Goal: Information Seeking & Learning: Learn about a topic

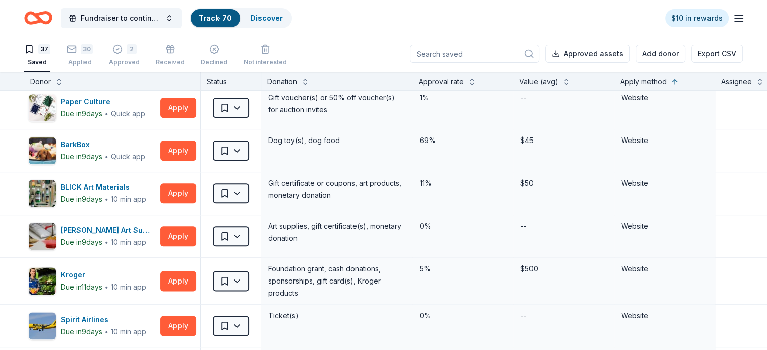
scroll to position [1251, 0]
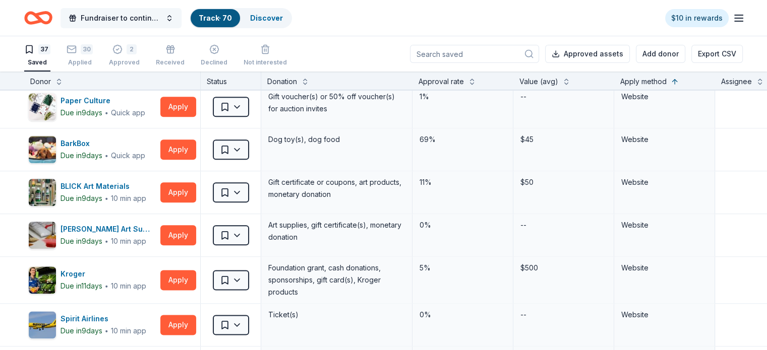
click at [161, 17] on span "Fundraiser to continue KIDpreneur Marketplaces" at bounding box center [121, 18] width 81 height 12
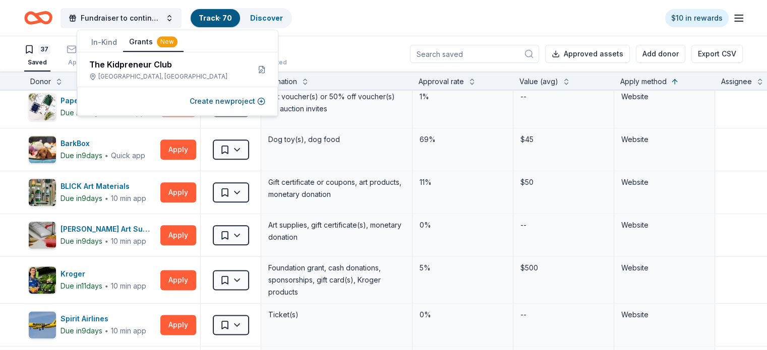
click at [148, 41] on button "Grants New" at bounding box center [153, 42] width 60 height 19
click at [161, 40] on div "New" at bounding box center [167, 41] width 21 height 11
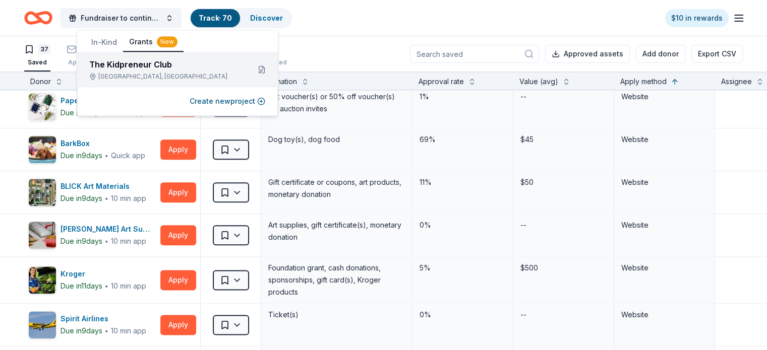
click at [143, 72] on div "The Kidpreneur Club East Lake, FL" at bounding box center [165, 69] width 152 height 22
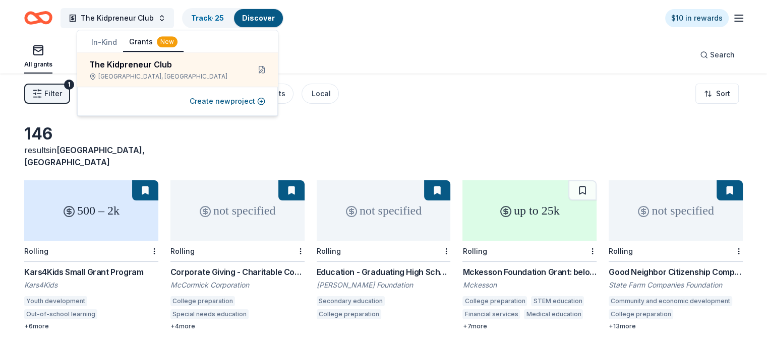
click at [354, 32] on div "The Kidpreneur Club Track · 25 Discover $10 in rewards" at bounding box center [383, 18] width 767 height 36
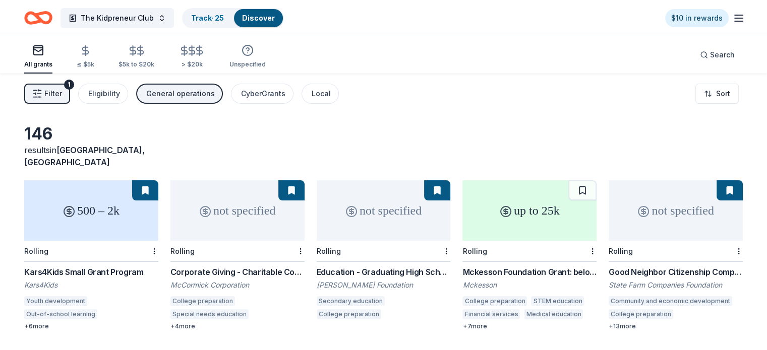
click at [62, 96] on span "Filter" at bounding box center [53, 94] width 18 height 12
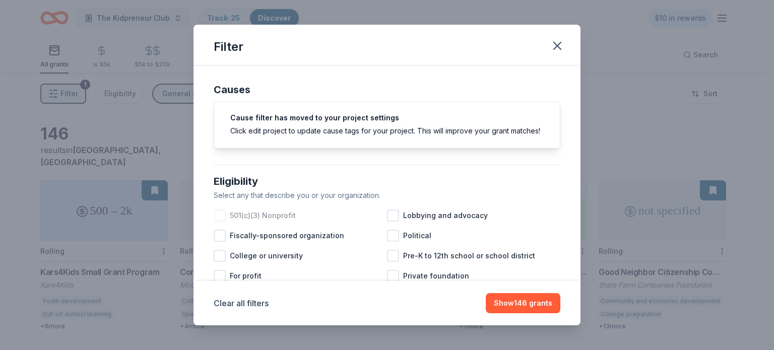
click at [223, 222] on div at bounding box center [220, 216] width 12 height 12
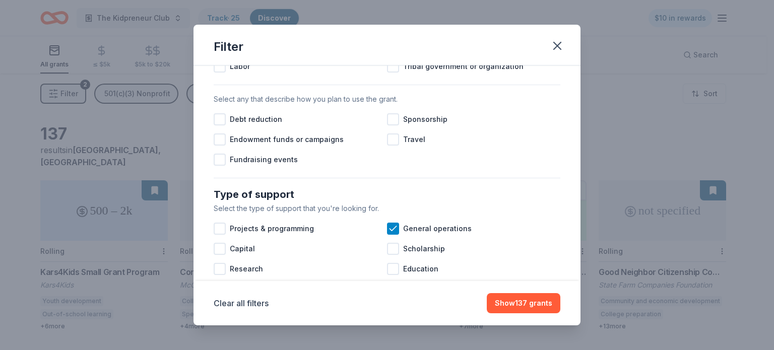
scroll to position [300, 0]
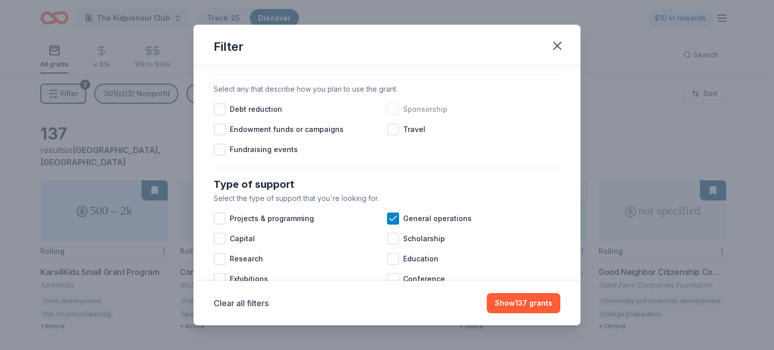
click at [391, 115] on div at bounding box center [393, 109] width 12 height 12
click at [224, 156] on div at bounding box center [220, 150] width 12 height 12
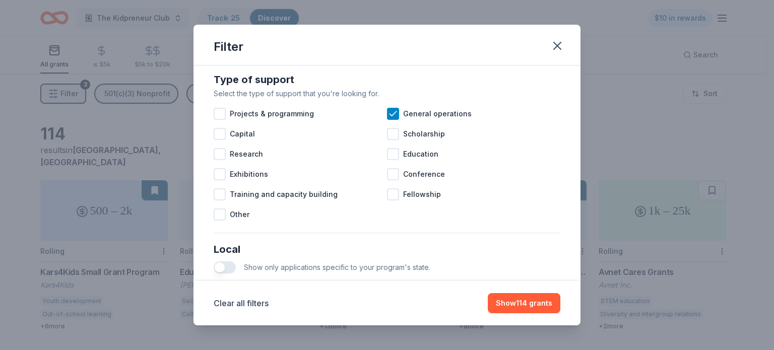
scroll to position [407, 0]
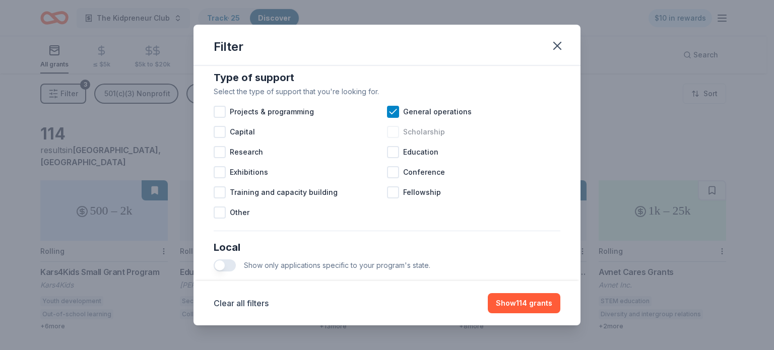
click at [390, 138] on div at bounding box center [393, 132] width 12 height 12
click at [389, 158] on div at bounding box center [393, 152] width 12 height 12
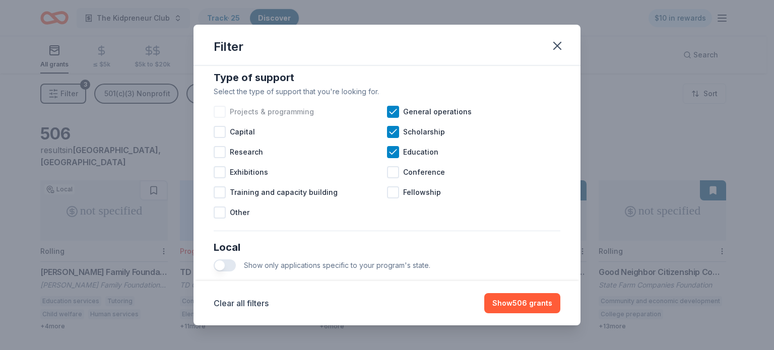
click at [222, 118] on div at bounding box center [220, 112] width 12 height 12
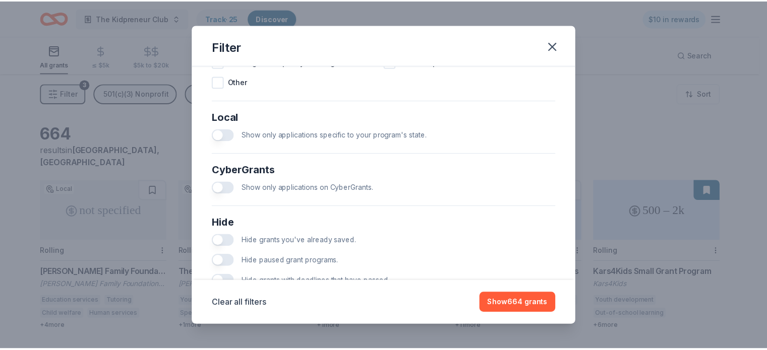
scroll to position [581, 0]
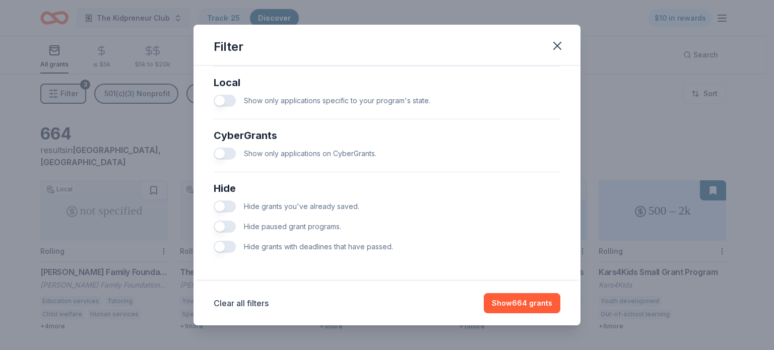
click at [229, 207] on button "button" at bounding box center [225, 207] width 22 height 12
click at [230, 228] on button "button" at bounding box center [225, 227] width 22 height 12
click at [230, 249] on button "button" at bounding box center [225, 247] width 22 height 12
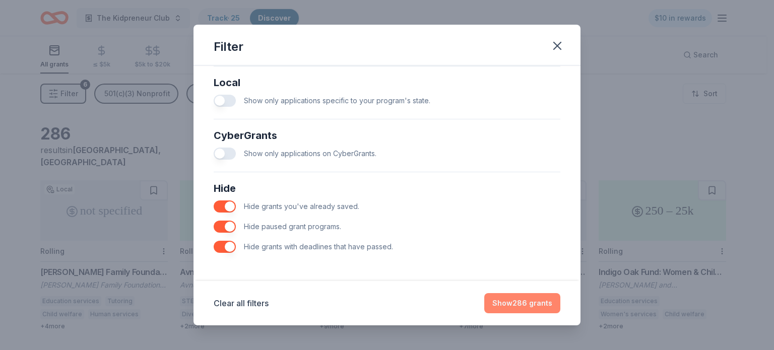
click at [500, 302] on button "Show 286 grants" at bounding box center [522, 303] width 76 height 20
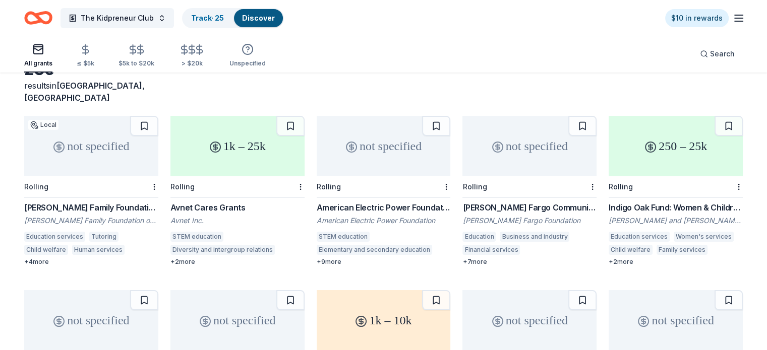
scroll to position [223, 0]
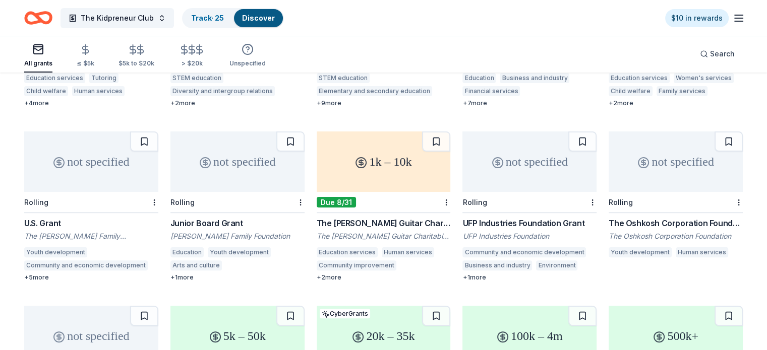
click at [374, 148] on div "1k – 10k" at bounding box center [384, 162] width 134 height 60
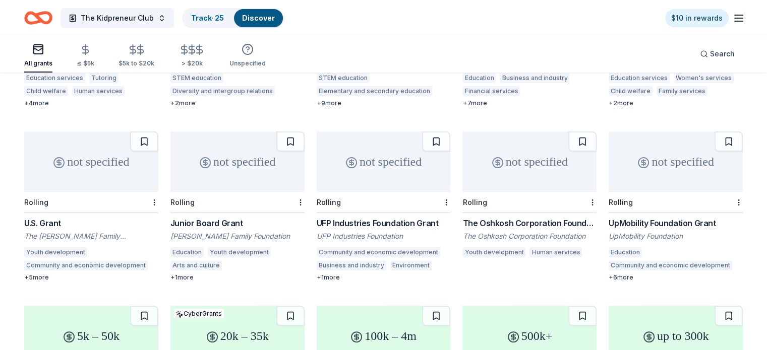
scroll to position [0, 0]
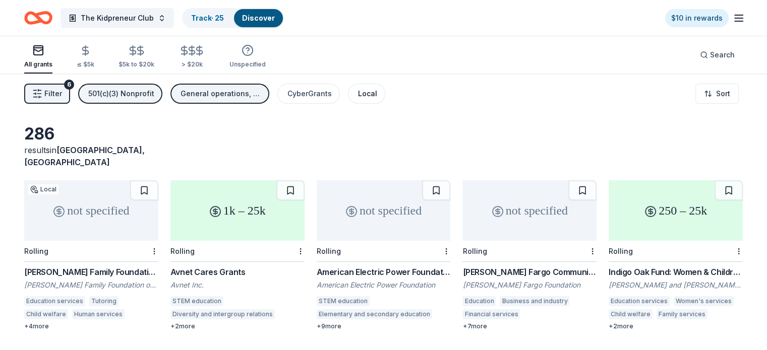
click at [377, 94] on div "Local" at bounding box center [367, 94] width 19 height 12
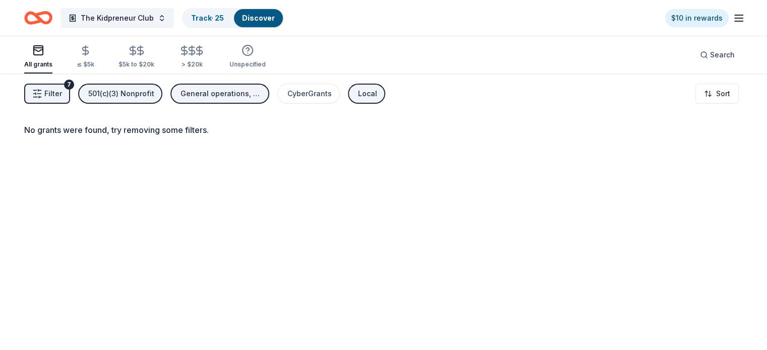
click at [374, 96] on div "Local" at bounding box center [367, 94] width 19 height 12
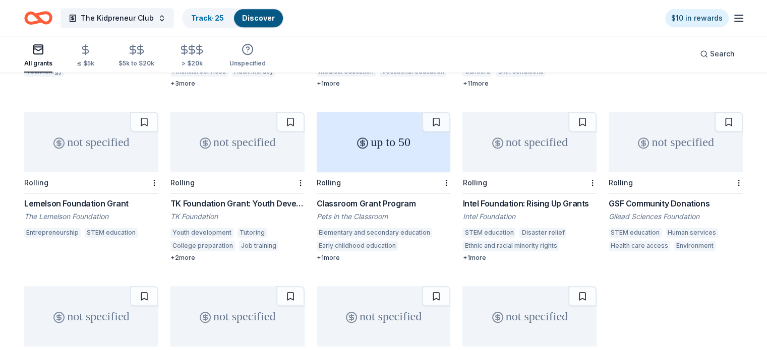
scroll to position [922, 0]
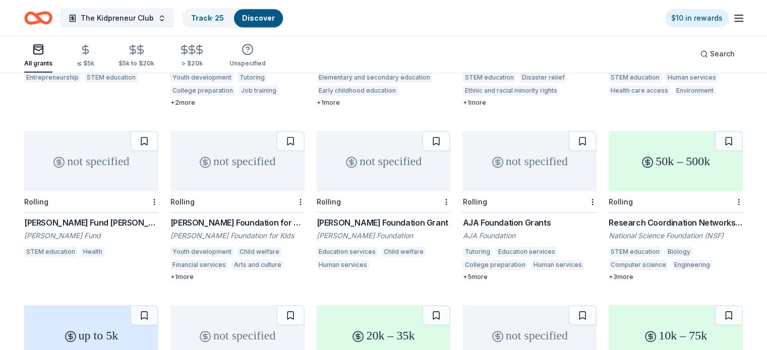
click at [238, 160] on div "not specified" at bounding box center [237, 161] width 134 height 60
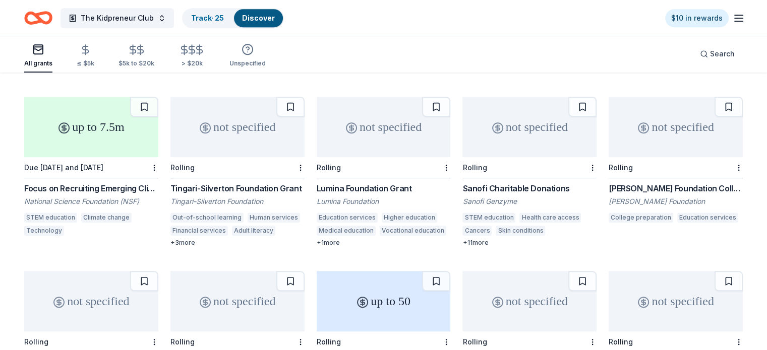
scroll to position [573, 0]
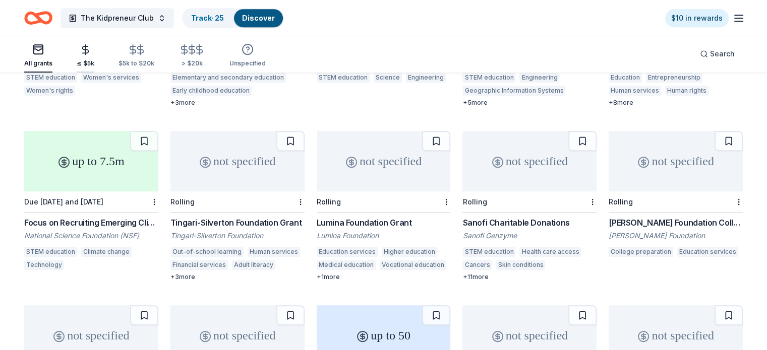
click at [91, 49] on icon "button" at bounding box center [86, 50] width 12 height 12
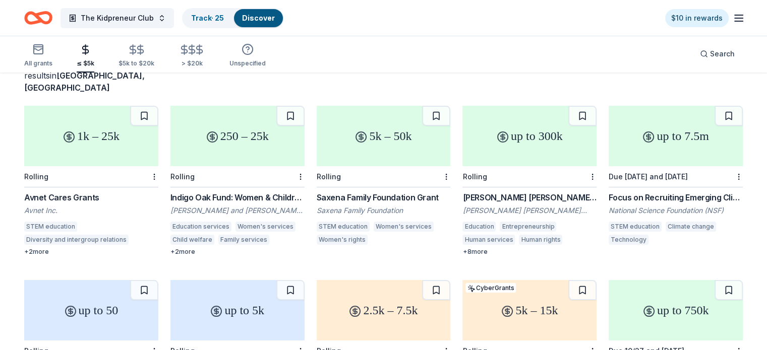
scroll to position [59, 0]
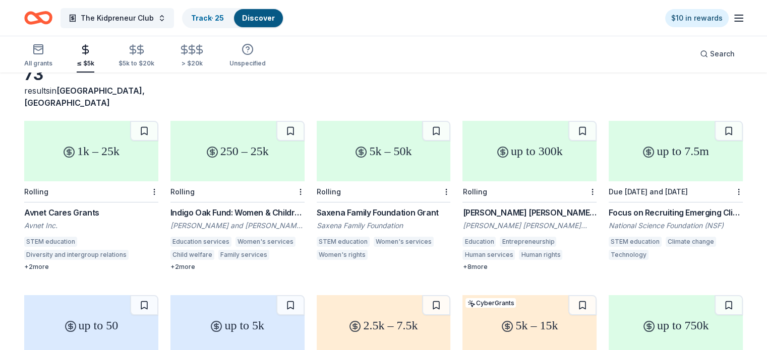
click at [264, 151] on div "250 – 25k" at bounding box center [237, 151] width 134 height 60
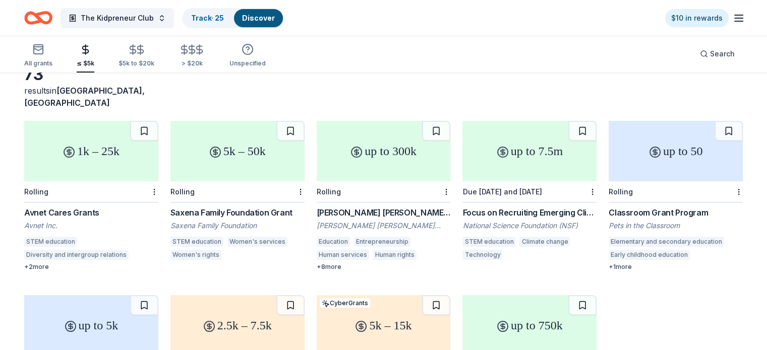
click at [113, 148] on div "1k – 25k" at bounding box center [91, 151] width 134 height 60
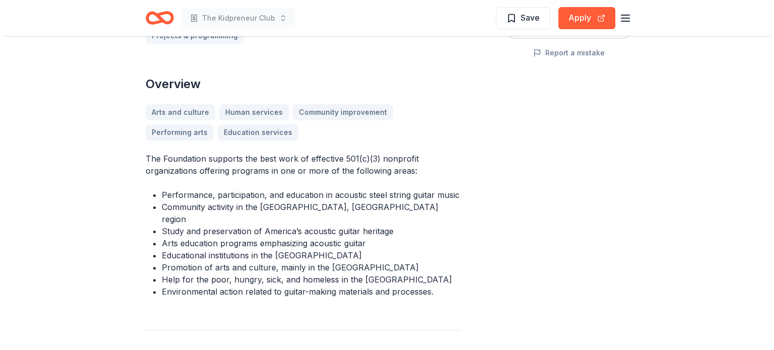
scroll to position [242, 0]
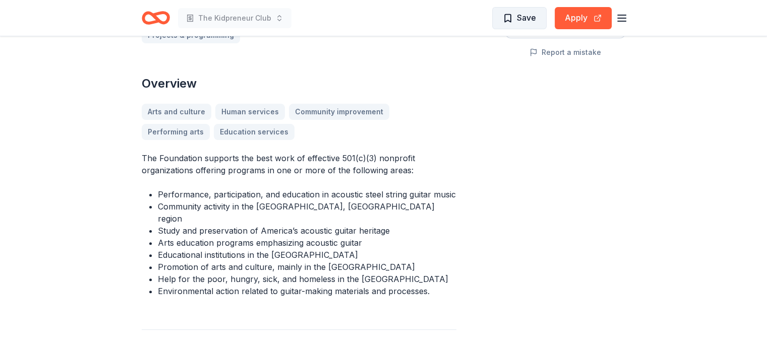
click at [531, 14] on span "Save" at bounding box center [526, 17] width 19 height 13
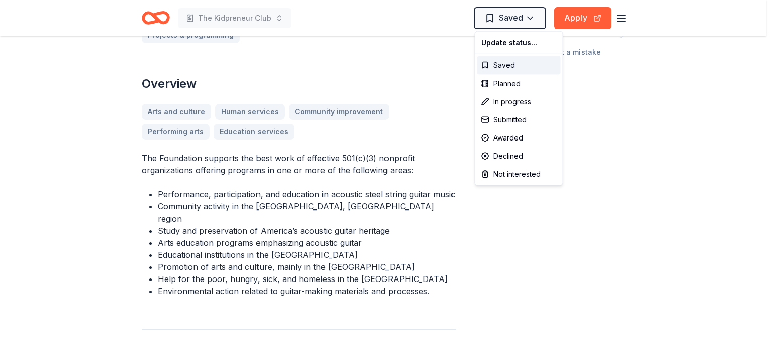
click at [500, 176] on div "Not interested" at bounding box center [519, 174] width 84 height 18
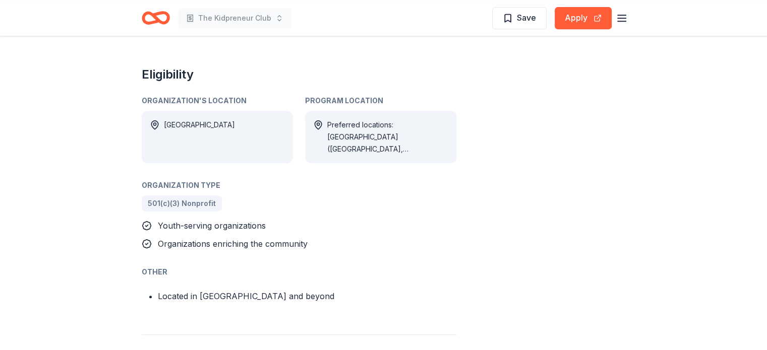
scroll to position [465, 0]
click at [706, 60] on div "Holthouse Foundation for Kids Grant From Holthouse Foundation for Kids Holthous…" at bounding box center [383, 231] width 767 height 1321
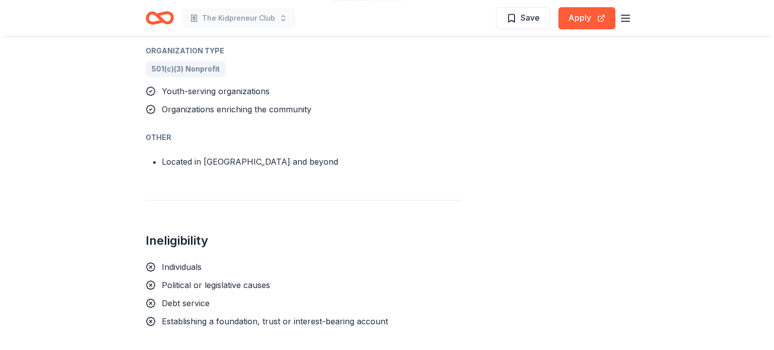
scroll to position [597, 0]
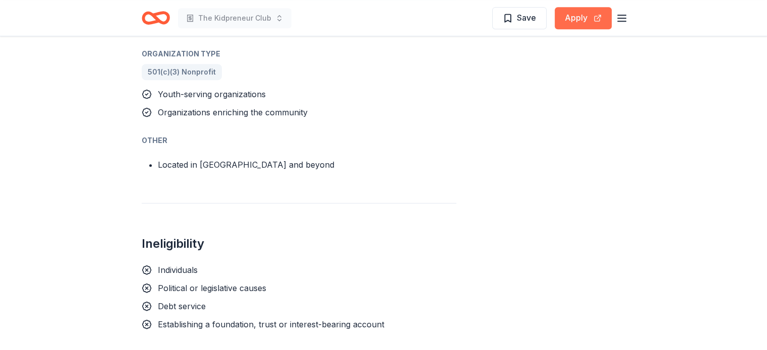
click at [575, 16] on button "Apply" at bounding box center [583, 18] width 57 height 22
click at [537, 22] on button "Save" at bounding box center [519, 18] width 54 height 22
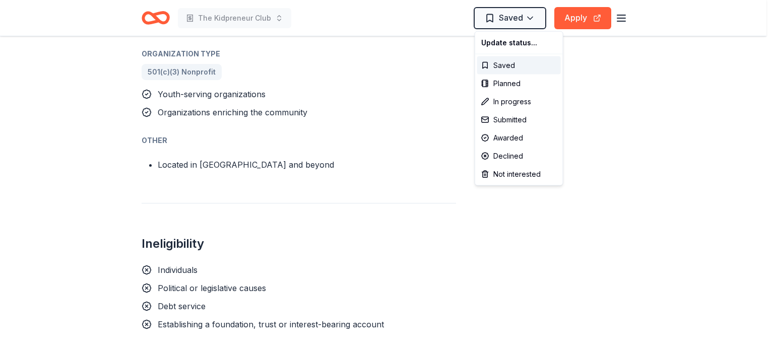
click at [509, 155] on div "Declined" at bounding box center [519, 156] width 84 height 18
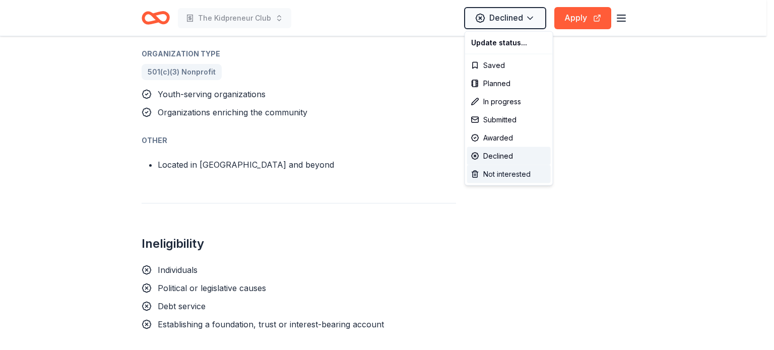
click at [509, 178] on div "Not interested" at bounding box center [509, 174] width 84 height 18
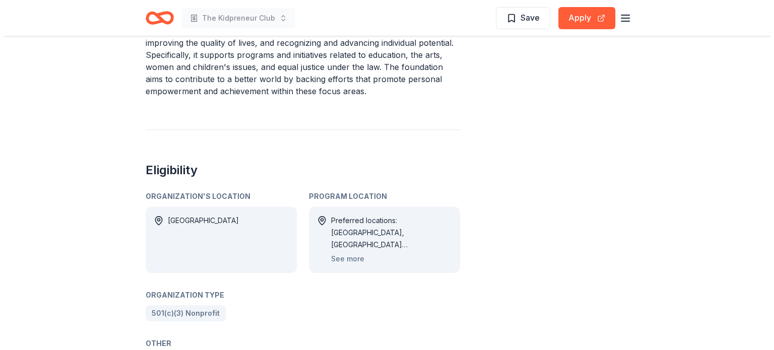
scroll to position [419, 0]
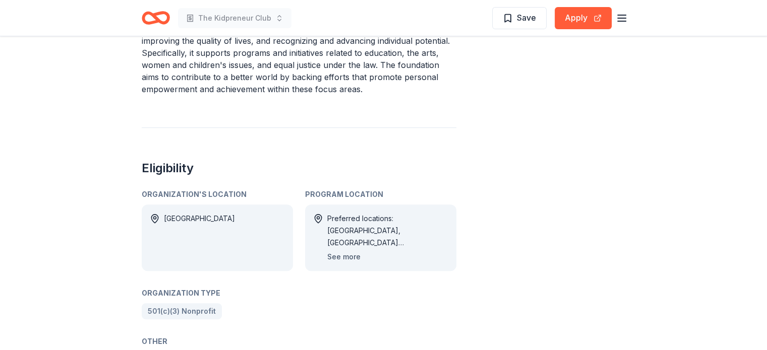
click at [344, 256] on button "See more" at bounding box center [343, 257] width 33 height 12
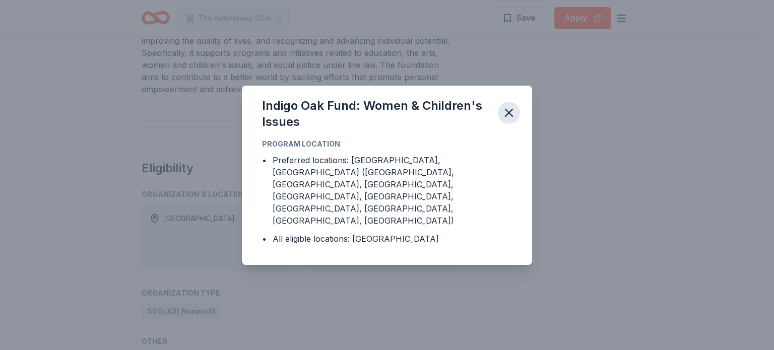
click at [510, 116] on icon "button" at bounding box center [509, 112] width 7 height 7
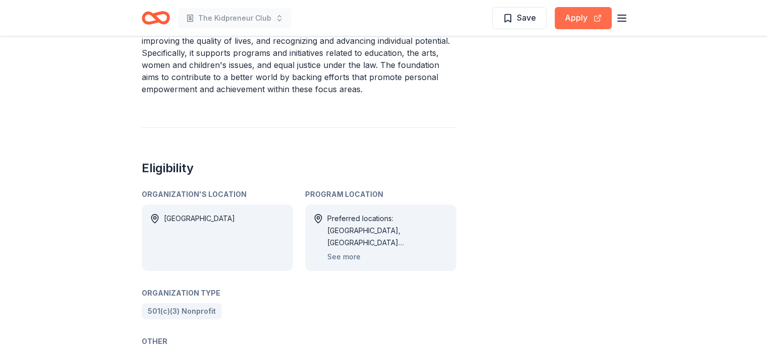
click at [578, 20] on button "Apply" at bounding box center [583, 18] width 57 height 22
click at [532, 17] on span "Save" at bounding box center [526, 17] width 19 height 13
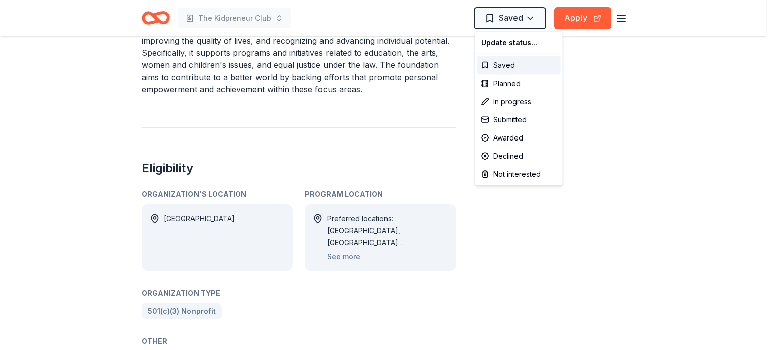
click at [496, 177] on div "Not interested" at bounding box center [519, 174] width 84 height 18
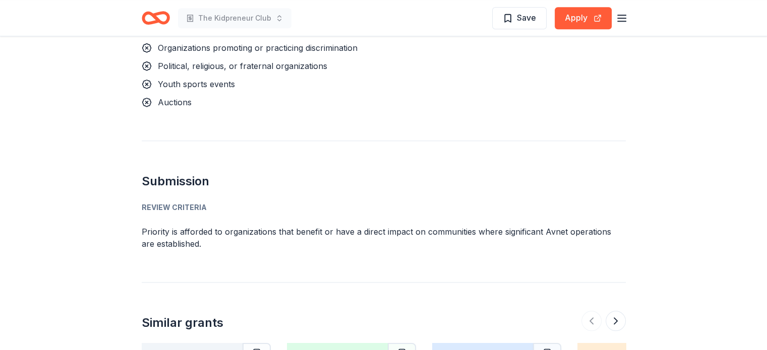
scroll to position [1036, 0]
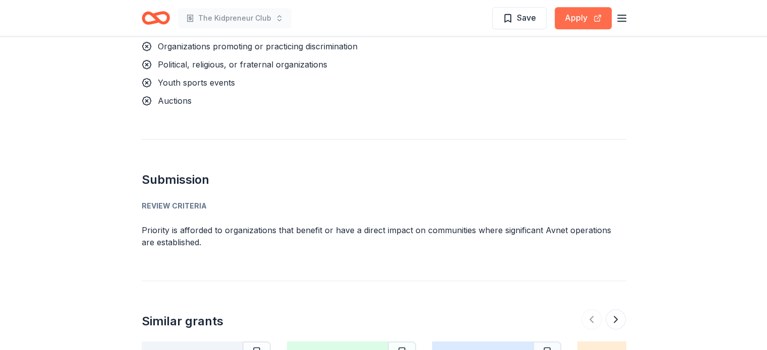
click at [578, 22] on button "Apply" at bounding box center [583, 18] width 57 height 22
click at [587, 14] on button "Apply" at bounding box center [583, 18] width 57 height 22
